Goal: Task Accomplishment & Management: Manage account settings

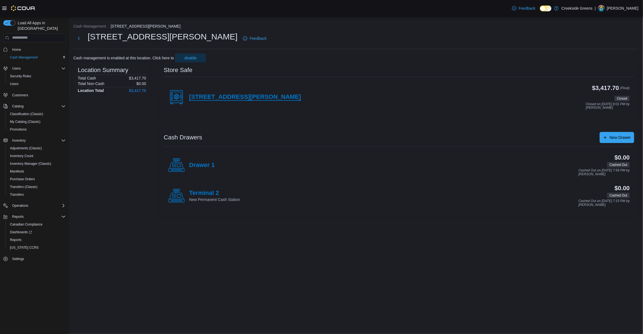
click at [221, 94] on h4 "[STREET_ADDRESS][PERSON_NAME]" at bounding box center [245, 97] width 112 height 7
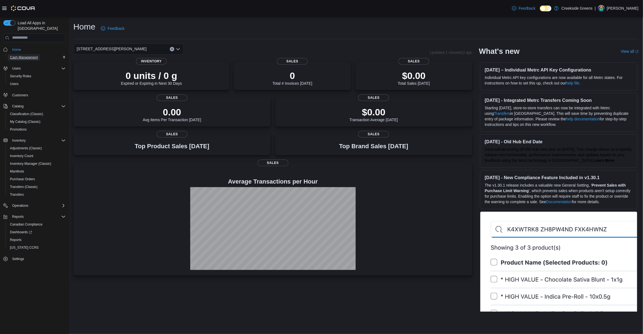
click at [30, 55] on span "Cash Management" at bounding box center [24, 57] width 28 height 4
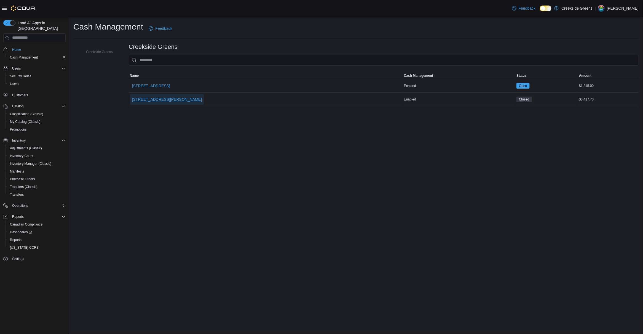
click at [165, 99] on span "[STREET_ADDRESS][PERSON_NAME]" at bounding box center [167, 100] width 70 height 6
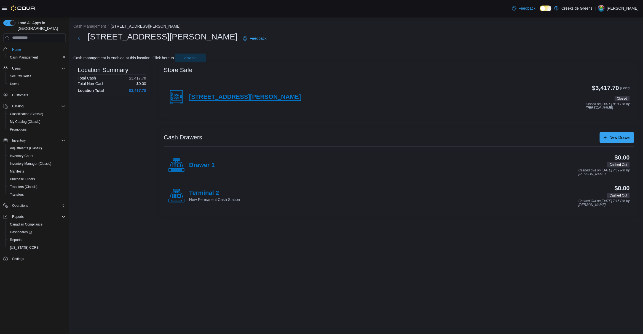
click at [226, 96] on h4 "[STREET_ADDRESS][PERSON_NAME]" at bounding box center [245, 97] width 112 height 7
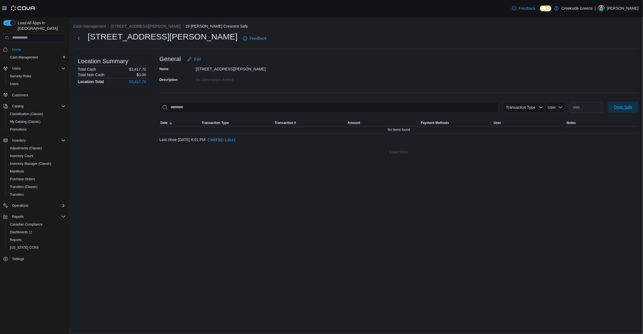
click at [627, 109] on span "Open Safe" at bounding box center [624, 107] width 18 height 6
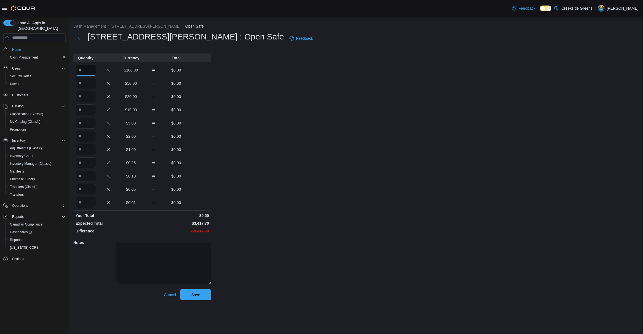
click at [83, 73] on input "Quantity" at bounding box center [86, 70] width 20 height 11
type input "*"
type input "**"
type input "*"
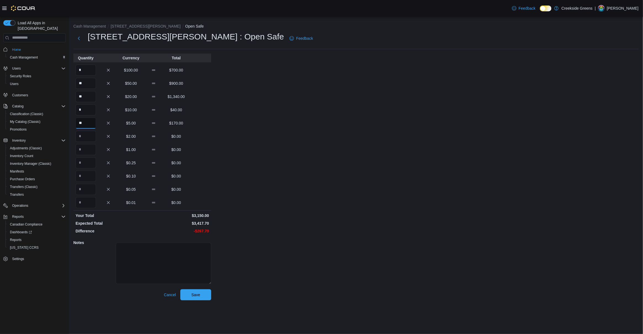
type input "**"
type input "***"
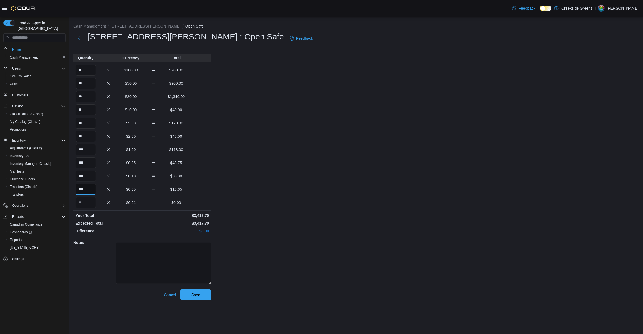
type input "***"
click at [510, 246] on div "Cash Management 19 [PERSON_NAME] Crescent Open Safe 19 [PERSON_NAME] Crescent :…" at bounding box center [356, 161] width 574 height 288
click at [204, 296] on span "Save" at bounding box center [196, 294] width 24 height 11
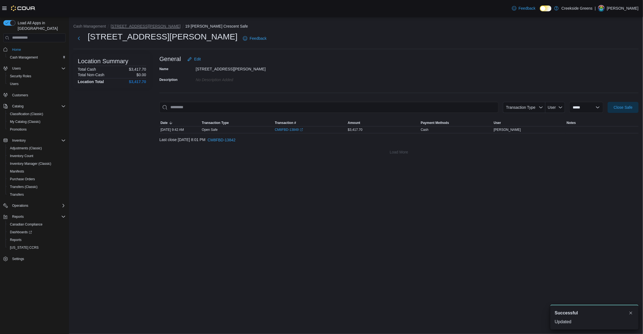
click at [131, 27] on button "[STREET_ADDRESS][PERSON_NAME]" at bounding box center [146, 26] width 70 height 4
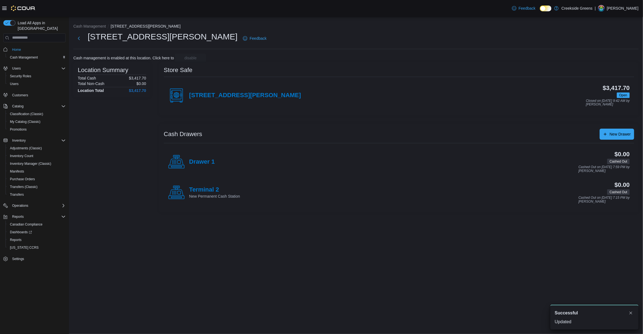
click at [193, 169] on div "Drawer 1" at bounding box center [191, 162] width 47 height 17
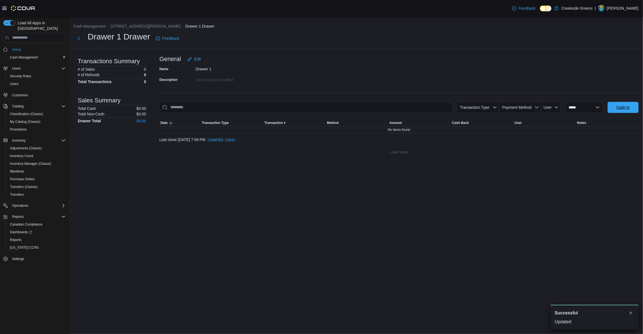
click at [635, 109] on span "Cash In" at bounding box center [623, 107] width 24 height 11
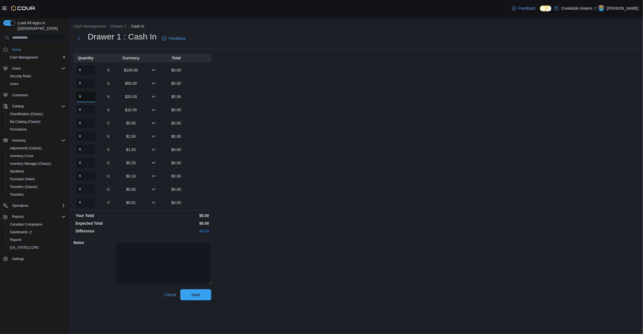
click at [86, 101] on input "Quantity" at bounding box center [86, 96] width 20 height 11
type input "*"
type input "**"
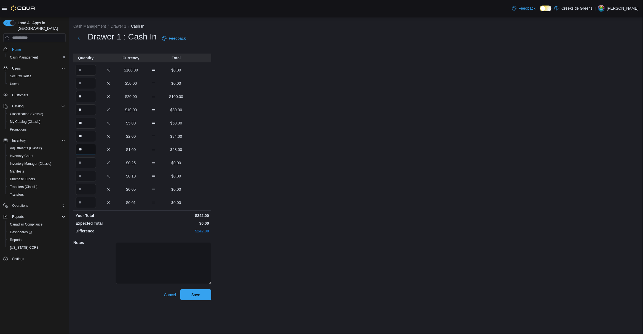
type input "**"
type input "*"
type input "**"
click at [410, 207] on div "Cash Management Drawer 1 Cash In Drawer 1 : Cash In Feedback Quantity Currency …" at bounding box center [356, 161] width 574 height 288
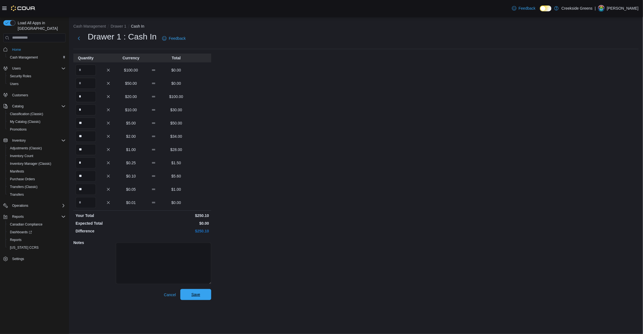
click at [199, 296] on span "Save" at bounding box center [195, 295] width 9 height 6
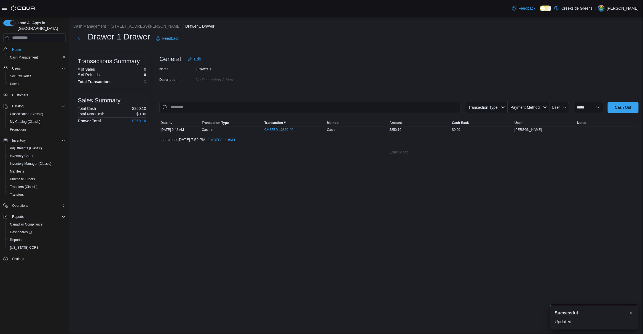
click at [142, 30] on ol "Cash Management 19 [PERSON_NAME] Crescent Drawer 1 Drawer" at bounding box center [356, 26] width 566 height 7
click at [140, 26] on button "[STREET_ADDRESS][PERSON_NAME]" at bounding box center [146, 26] width 70 height 4
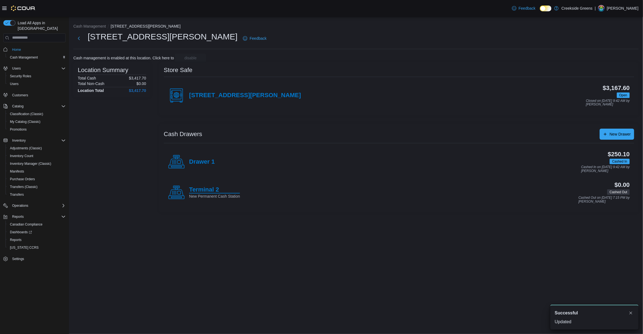
click at [205, 188] on h4 "Terminal 2" at bounding box center [214, 189] width 51 height 7
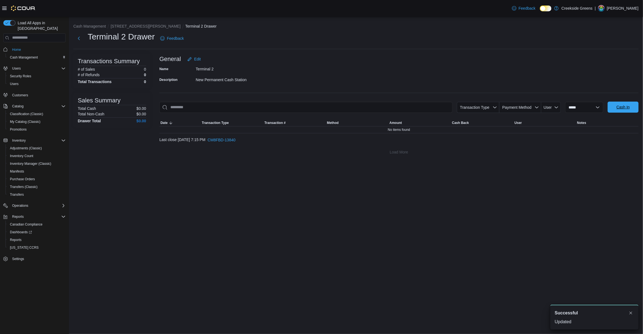
click at [622, 108] on span "Cash In" at bounding box center [623, 107] width 13 height 6
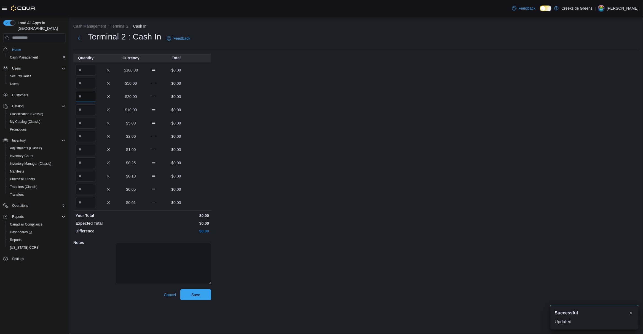
click at [87, 97] on input "Quantity" at bounding box center [86, 96] width 20 height 11
type input "*"
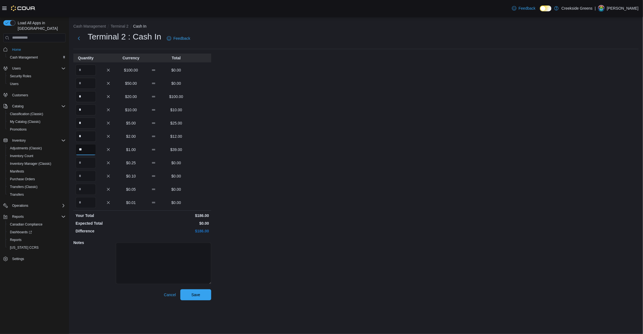
type input "**"
click at [311, 236] on div "Cash Management Terminal 2 Cash In Terminal 2 : Cash In Feedback Quantity Curre…" at bounding box center [356, 161] width 574 height 288
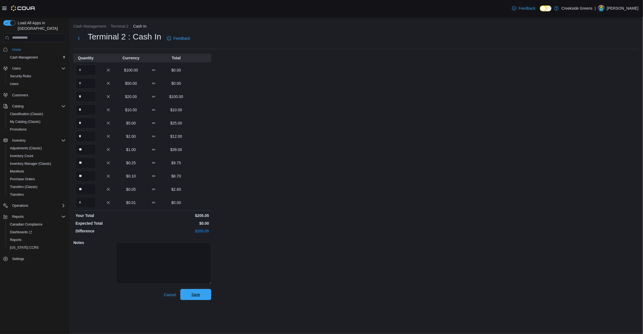
click at [191, 299] on span "Save" at bounding box center [196, 294] width 24 height 11
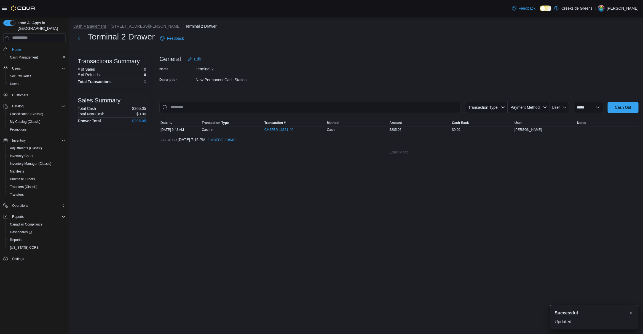
click at [92, 26] on button "Cash Management" at bounding box center [89, 26] width 33 height 4
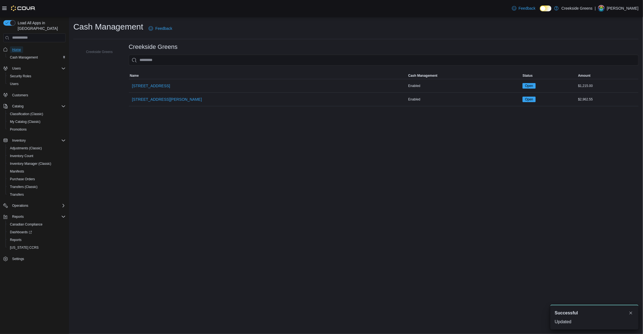
click at [15, 47] on span "Home" at bounding box center [16, 49] width 9 height 4
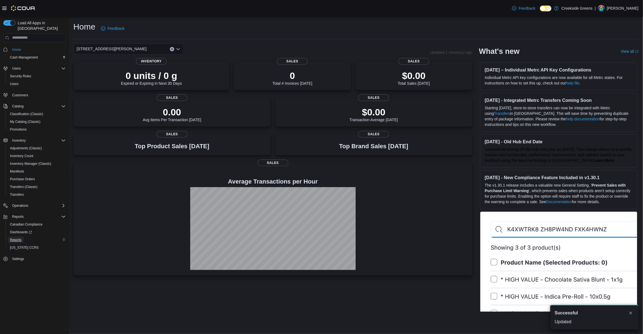
click at [17, 238] on span "Reports" at bounding box center [16, 240] width 12 height 4
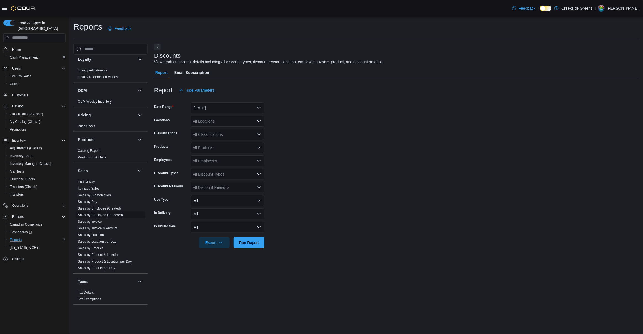
scroll to position [347, 0]
click at [92, 178] on link "End Of Day" at bounding box center [86, 180] width 17 height 4
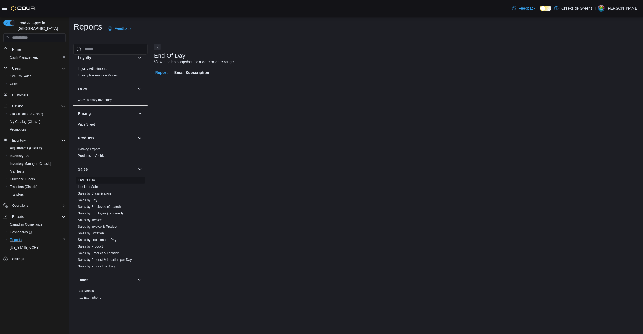
click at [85, 178] on span "End Of Day" at bounding box center [86, 180] width 17 height 4
click at [92, 67] on link "Loyalty Adjustments" at bounding box center [93, 69] width 30 height 4
click at [87, 178] on link "End Of Day" at bounding box center [86, 180] width 17 height 4
click at [17, 47] on span "Home" at bounding box center [16, 49] width 9 height 4
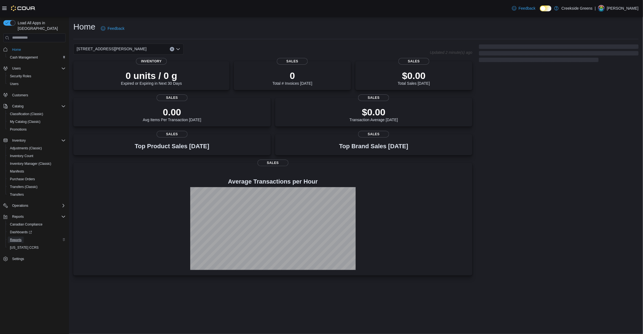
click at [24, 236] on link "Reports" at bounding box center [16, 239] width 16 height 7
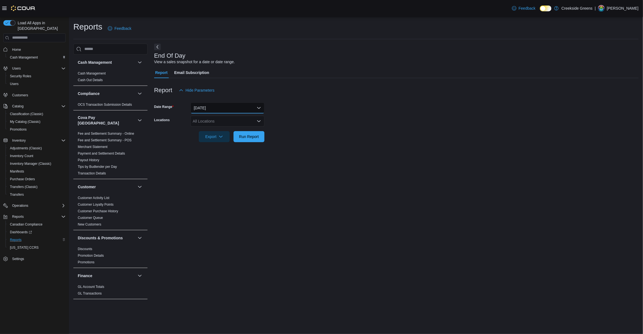
click at [220, 111] on button "[DATE]" at bounding box center [228, 107] width 74 height 11
click at [210, 145] on button "[DATE]" at bounding box center [228, 140] width 74 height 11
click at [227, 116] on div "All Locations" at bounding box center [228, 121] width 74 height 11
click at [221, 138] on span "[STREET_ADDRESS]" at bounding box center [222, 138] width 38 height 6
click at [334, 136] on form "Date Range [DATE] Locations [STREET_ADDRESS] Combo box. Selected. [STREET_ADDRE…" at bounding box center [396, 119] width 485 height 46
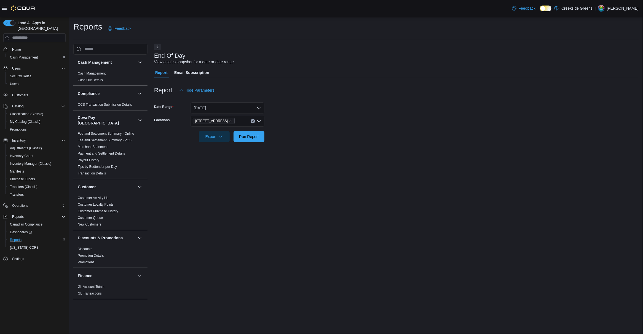
click at [260, 143] on div at bounding box center [396, 145] width 485 height 7
click at [258, 140] on span "Run Report" at bounding box center [249, 136] width 24 height 11
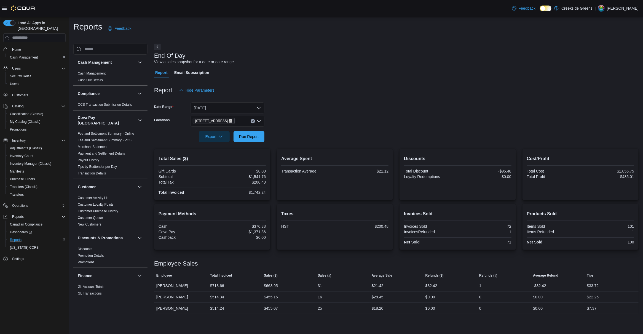
click at [229, 122] on icon "Remove 1192 Bank Street from selection in this group" at bounding box center [230, 120] width 3 height 3
click at [214, 146] on span "[STREET_ADDRESS][PERSON_NAME]" at bounding box center [238, 146] width 70 height 6
click at [304, 131] on form "Date Range [DATE] Locations [STREET_ADDRESS][PERSON_NAME] Combo box. Selected. …" at bounding box center [396, 119] width 485 height 46
click at [247, 138] on span "Run Report" at bounding box center [249, 137] width 20 height 6
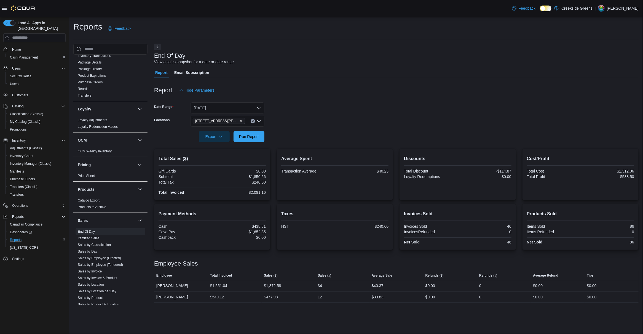
scroll to position [347, 0]
click at [91, 198] on link "Sales by Day" at bounding box center [88, 200] width 20 height 4
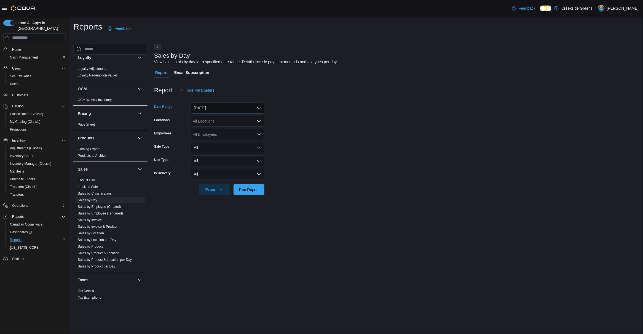
click at [216, 108] on button "[DATE]" at bounding box center [228, 107] width 74 height 11
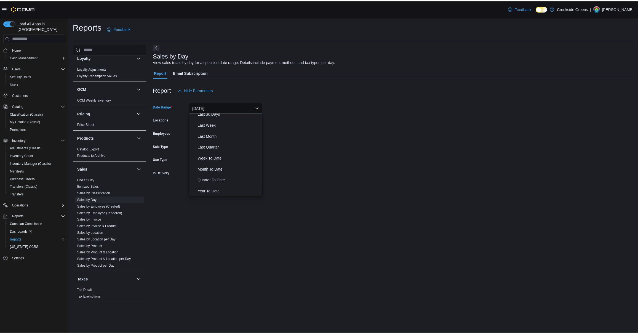
scroll to position [83, 0]
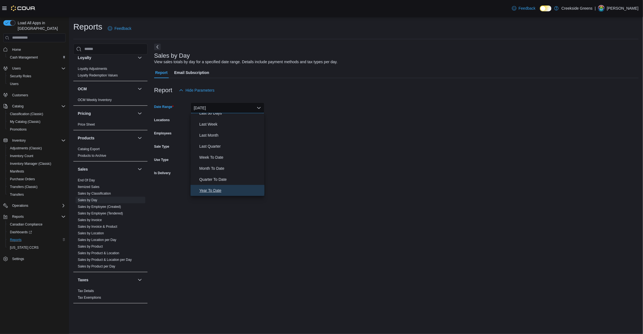
click at [216, 191] on span "Year To Date" at bounding box center [231, 190] width 63 height 7
click at [348, 151] on form "Date Range Year To Date Locations All Locations Employees All Employees Sale Ty…" at bounding box center [396, 145] width 485 height 99
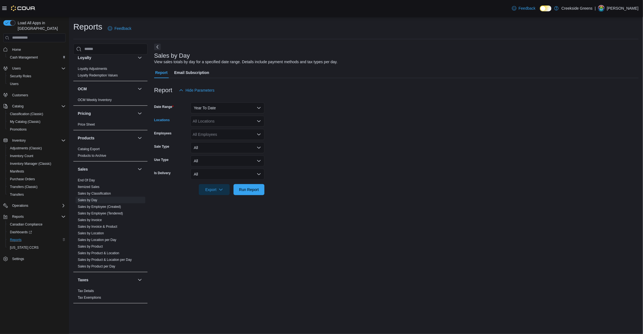
click at [246, 124] on div "All Locations" at bounding box center [228, 121] width 74 height 11
click at [224, 138] on span "[STREET_ADDRESS]" at bounding box center [222, 138] width 38 height 6
click at [339, 139] on form "Date Range Year To Date Locations [STREET_ADDRESS] Combo box. Selected. [STREET…" at bounding box center [396, 145] width 485 height 99
click at [246, 188] on span "Run Report" at bounding box center [249, 190] width 20 height 6
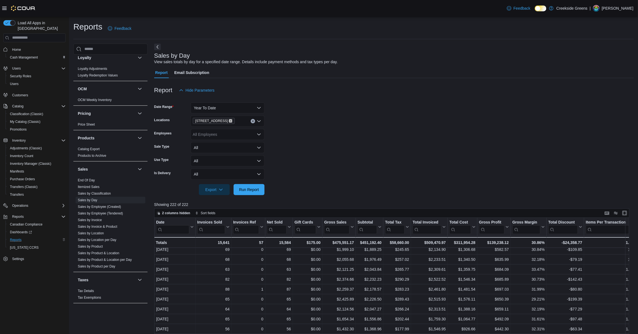
click at [229, 121] on icon "Remove 1192 Bank Street from selection in this group" at bounding box center [230, 120] width 3 height 3
click at [218, 148] on span "[STREET_ADDRESS][PERSON_NAME]" at bounding box center [238, 146] width 70 height 6
click at [290, 143] on form "Date Range Year To Date Locations [STREET_ADDRESS][PERSON_NAME] Combo box. Sele…" at bounding box center [394, 145] width 480 height 99
click at [252, 186] on span "Run Report" at bounding box center [249, 189] width 24 height 11
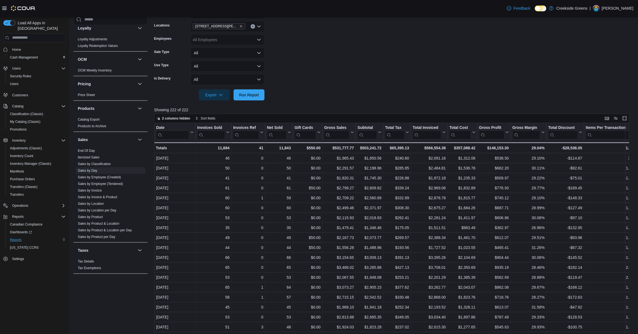
scroll to position [47, 0]
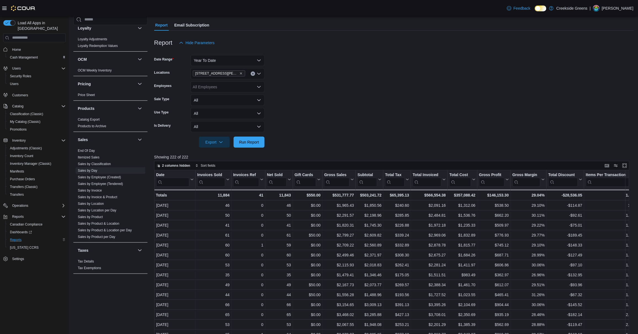
click at [230, 75] on span "[STREET_ADDRESS][PERSON_NAME]" at bounding box center [218, 74] width 47 height 6
click at [240, 73] on icon "Remove 19 Reuben Crescent from selection in this group" at bounding box center [241, 73] width 3 height 3
click at [213, 92] on span "[STREET_ADDRESS]" at bounding box center [222, 91] width 38 height 6
click at [282, 89] on form "Date Range Year To Date Locations [STREET_ADDRESS] Combo box. Selected. [STREET…" at bounding box center [394, 97] width 480 height 99
click at [253, 141] on span "Run Report" at bounding box center [249, 142] width 20 height 6
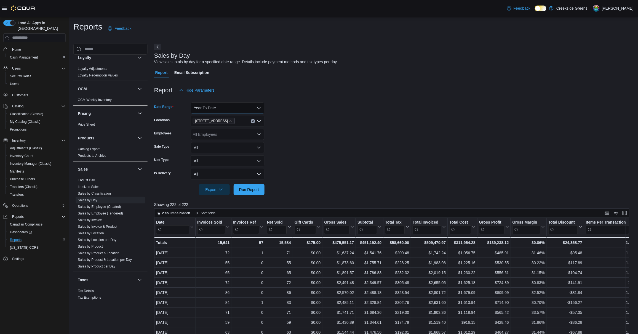
click at [220, 103] on button "Year To Date" at bounding box center [228, 107] width 74 height 11
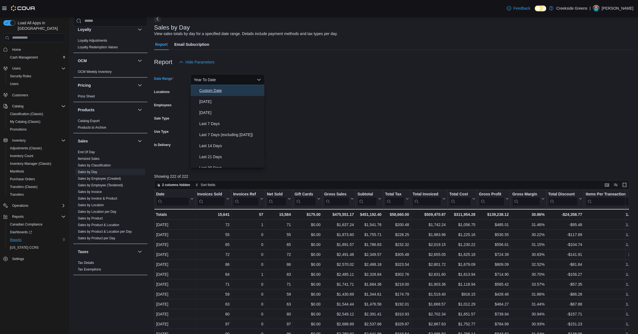
click at [218, 92] on span "Custom Date" at bounding box center [231, 90] width 63 height 7
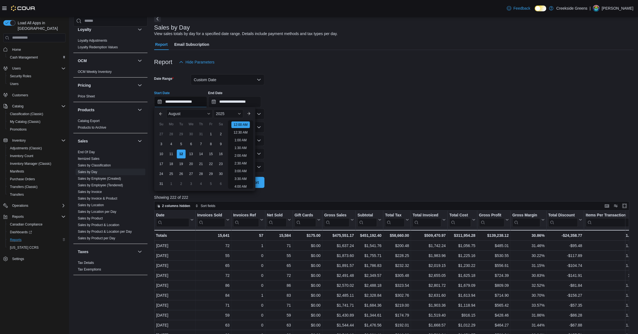
click at [158, 103] on input "**********" at bounding box center [180, 101] width 53 height 11
click at [236, 112] on div "2025" at bounding box center [229, 113] width 30 height 9
click at [229, 163] on div "2024" at bounding box center [228, 166] width 27 height 7
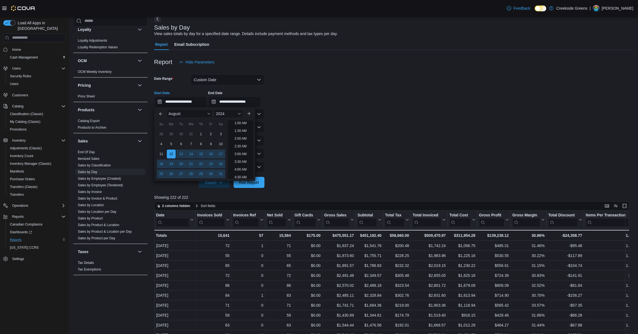
scroll to position [1, 0]
click at [187, 118] on div "[DATE]" at bounding box center [204, 113] width 81 height 13
click at [187, 116] on div "August" at bounding box center [189, 113] width 46 height 9
click at [179, 115] on div "January" at bounding box center [189, 114] width 44 height 7
click at [173, 135] on div "1" at bounding box center [171, 134] width 10 height 10
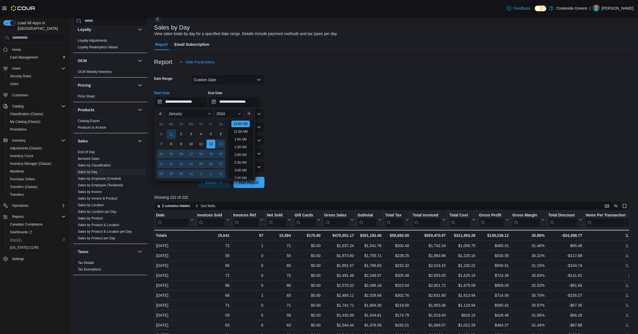
type input "**********"
click at [241, 105] on input "**********" at bounding box center [234, 101] width 53 height 11
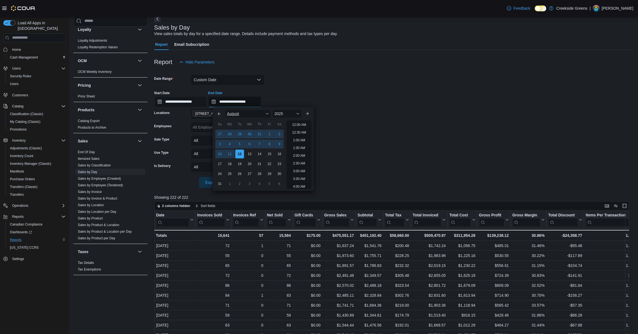
scroll to position [303, 0]
click at [290, 113] on div "2025" at bounding box center [287, 113] width 30 height 9
click at [283, 166] on div "2024" at bounding box center [286, 166] width 27 height 7
type input "**********"
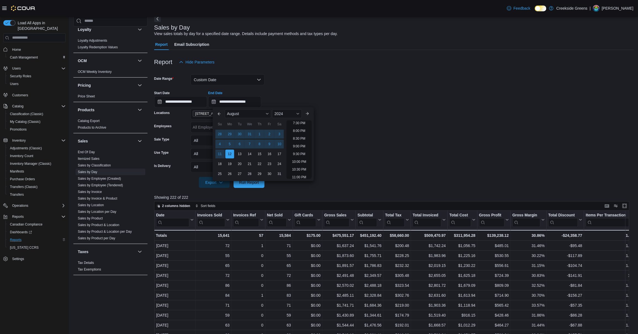
click at [325, 91] on div "**********" at bounding box center [394, 96] width 480 height 21
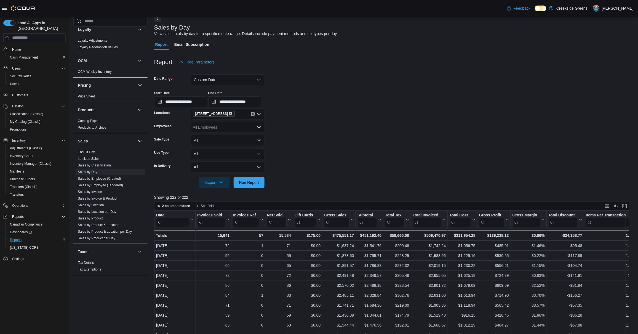
click at [229, 115] on icon "Remove 1192 Bank Street from selection in this group" at bounding box center [230, 113] width 3 height 3
click at [224, 141] on span "[STREET_ADDRESS][PERSON_NAME]" at bounding box center [238, 139] width 70 height 6
click at [323, 153] on form "**********" at bounding box center [394, 128] width 480 height 120
click at [255, 178] on span "Run Report" at bounding box center [249, 182] width 24 height 11
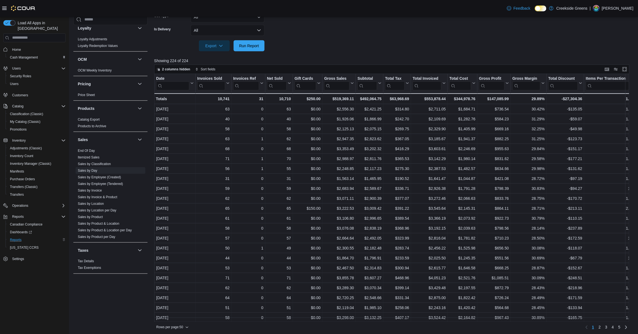
scroll to position [2, 0]
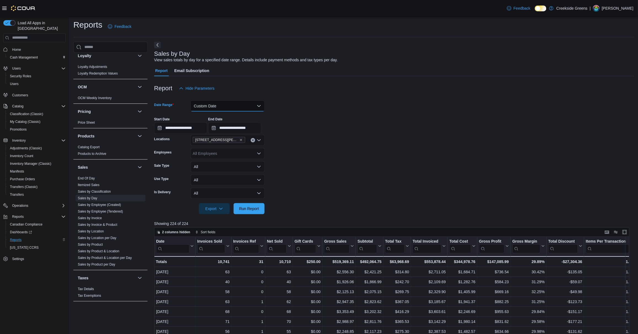
click at [224, 107] on button "Custom Date" at bounding box center [228, 105] width 74 height 11
click at [211, 183] on button "Year To Date" at bounding box center [228, 188] width 74 height 11
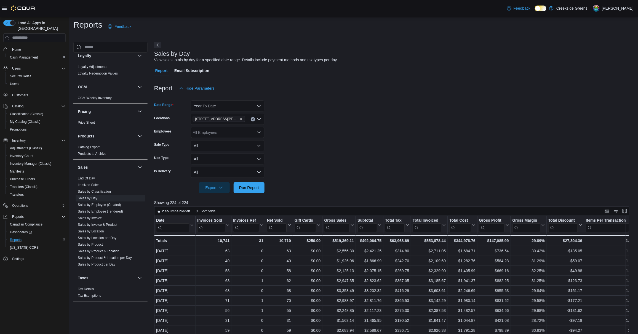
click at [323, 152] on form "Date Range Year To Date Locations [STREET_ADDRESS][PERSON_NAME] Employees All E…" at bounding box center [394, 143] width 480 height 99
click at [260, 187] on span "Run Report" at bounding box center [249, 187] width 24 height 11
click at [16, 47] on span "Home" at bounding box center [16, 49] width 9 height 4
